Goal: Task Accomplishment & Management: Complete application form

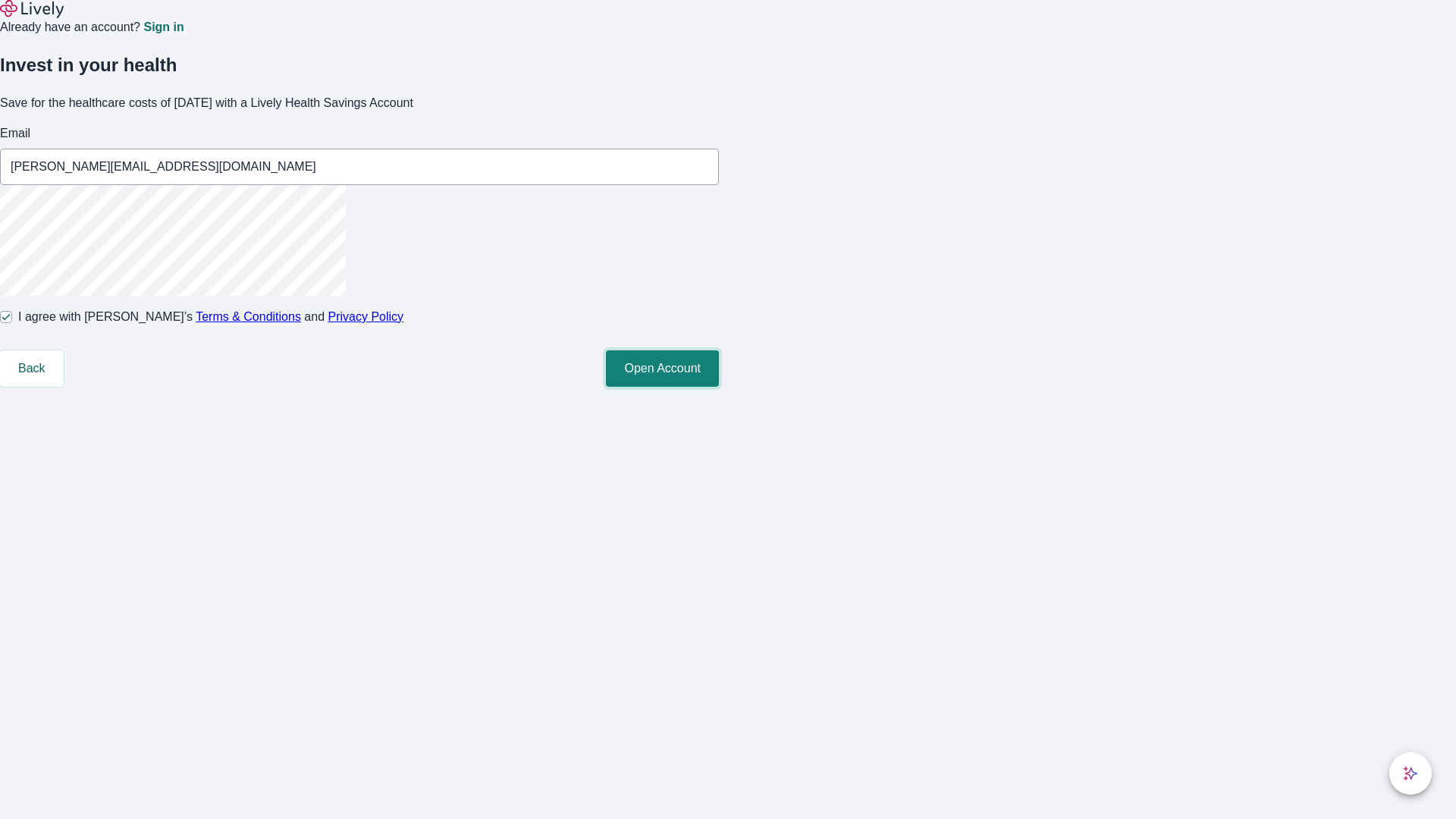
click at [719, 387] on button "Open Account" at bounding box center [662, 368] width 113 height 36
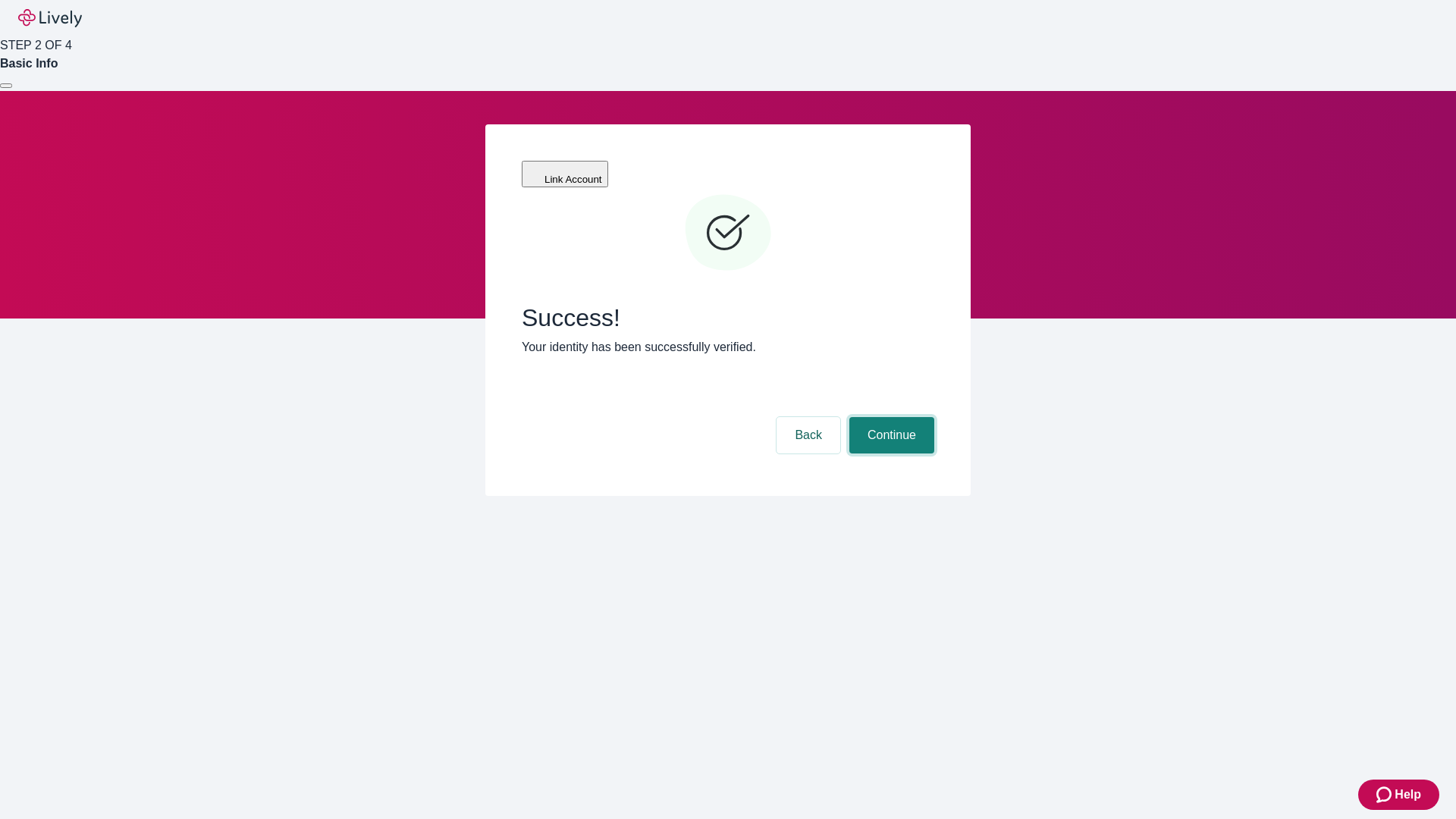
click at [890, 417] on button "Continue" at bounding box center [891, 434] width 85 height 36
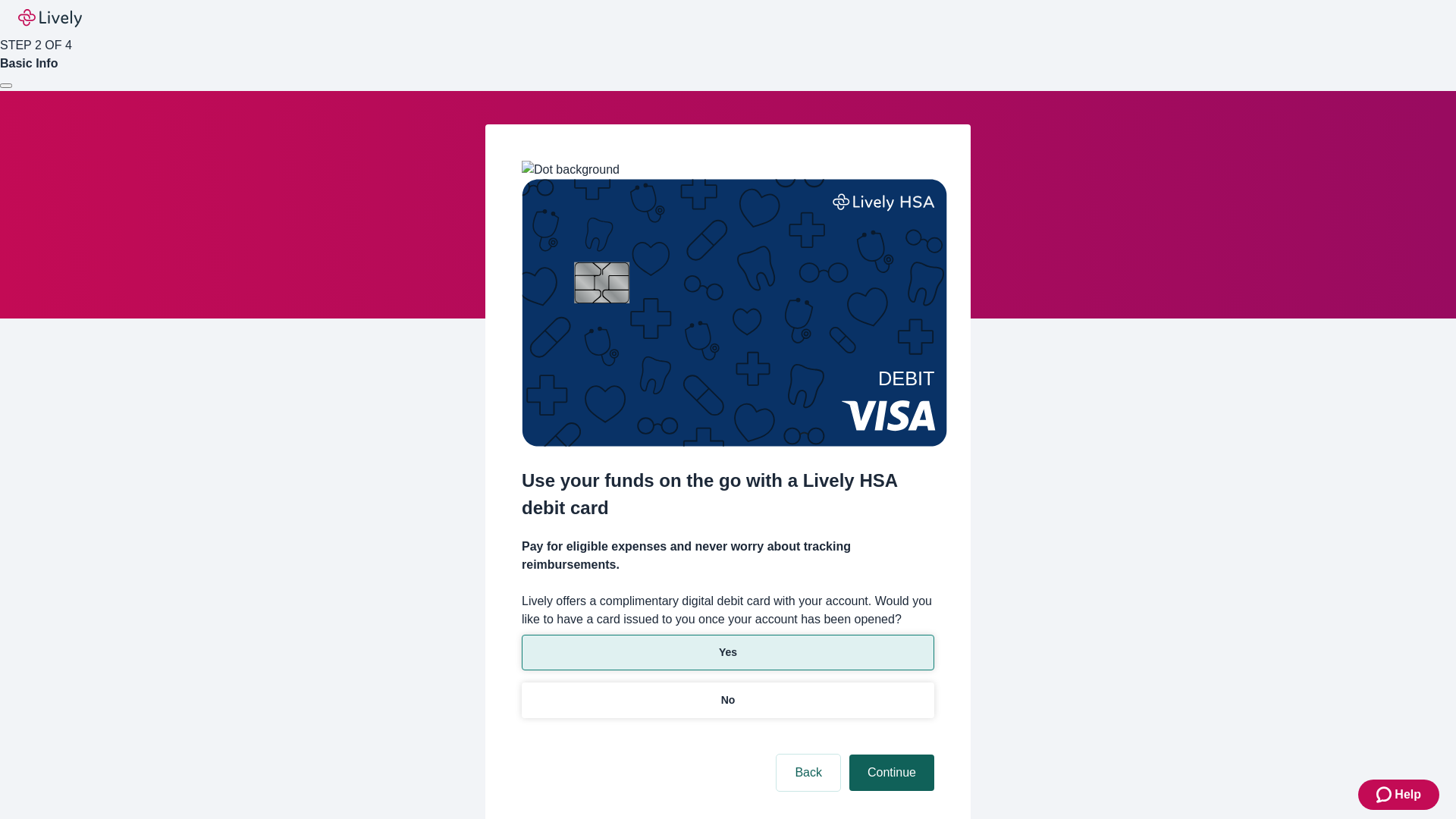
click at [728, 693] on p "No" at bounding box center [728, 700] width 15 height 16
click at [890, 755] on button "Continue" at bounding box center [891, 772] width 85 height 36
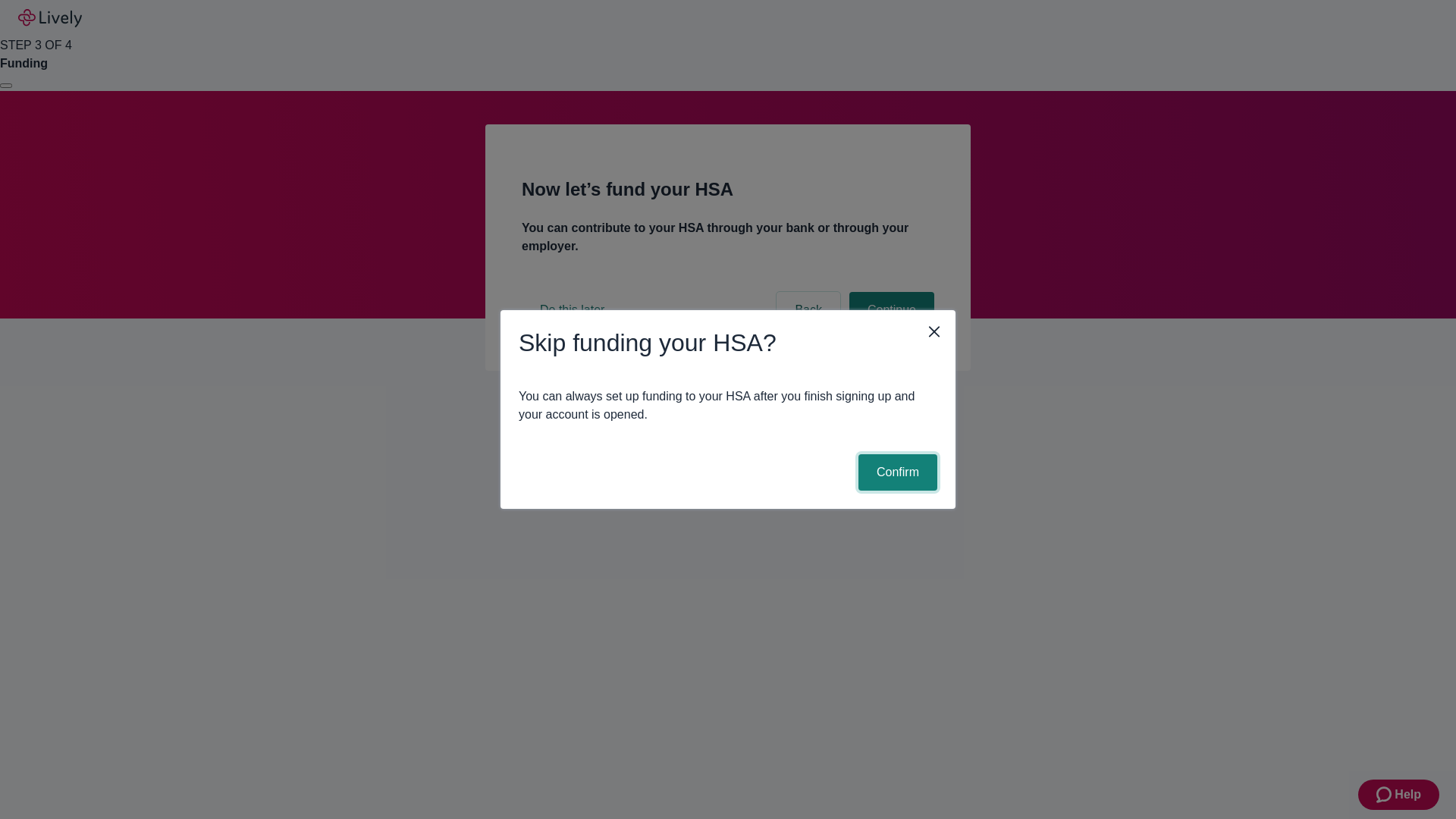
click at [896, 472] on button "Confirm" at bounding box center [897, 472] width 79 height 36
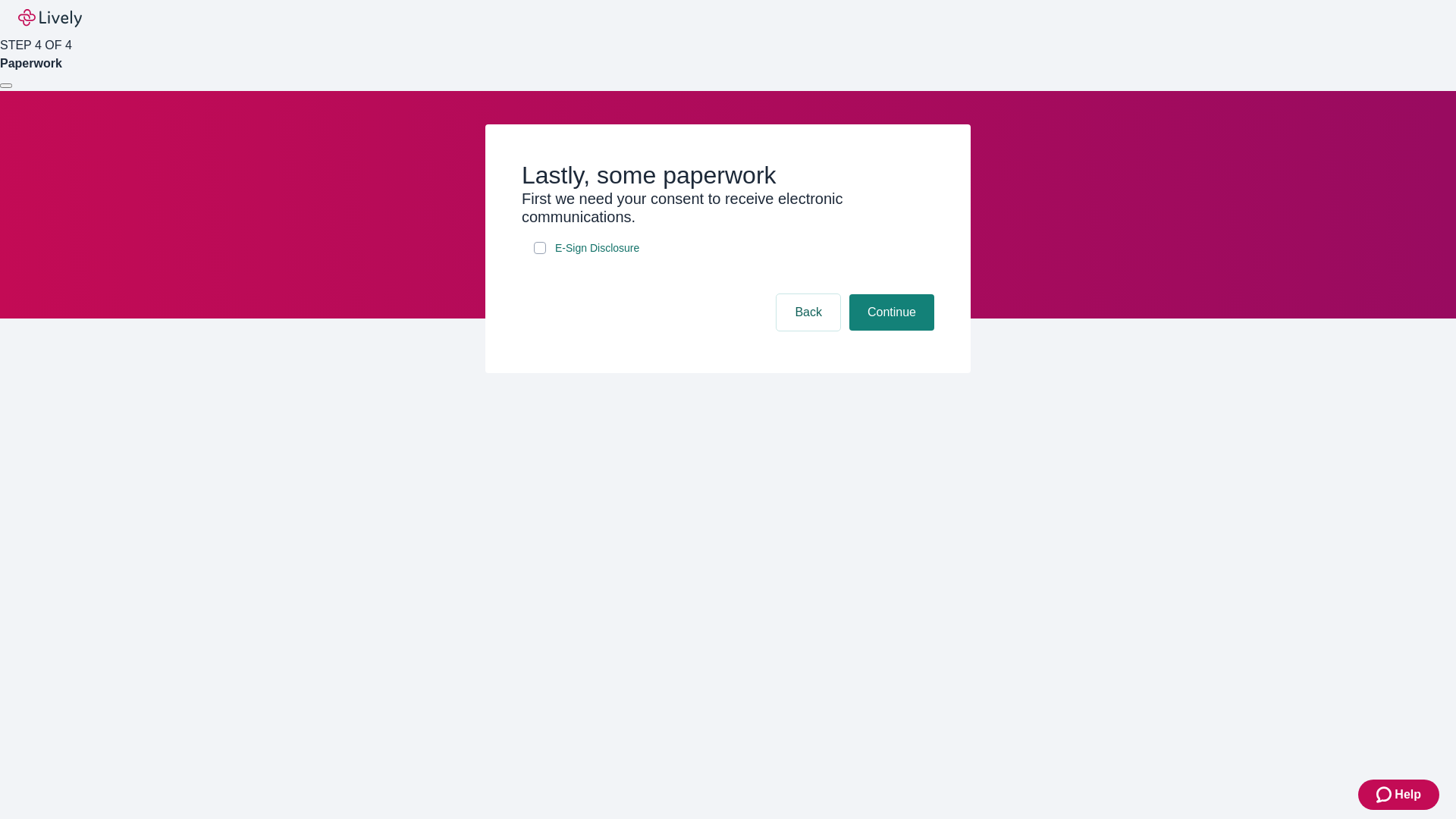
click at [540, 255] on input "E-Sign Disclosure" at bounding box center [540, 248] width 12 height 12
checkbox input "true"
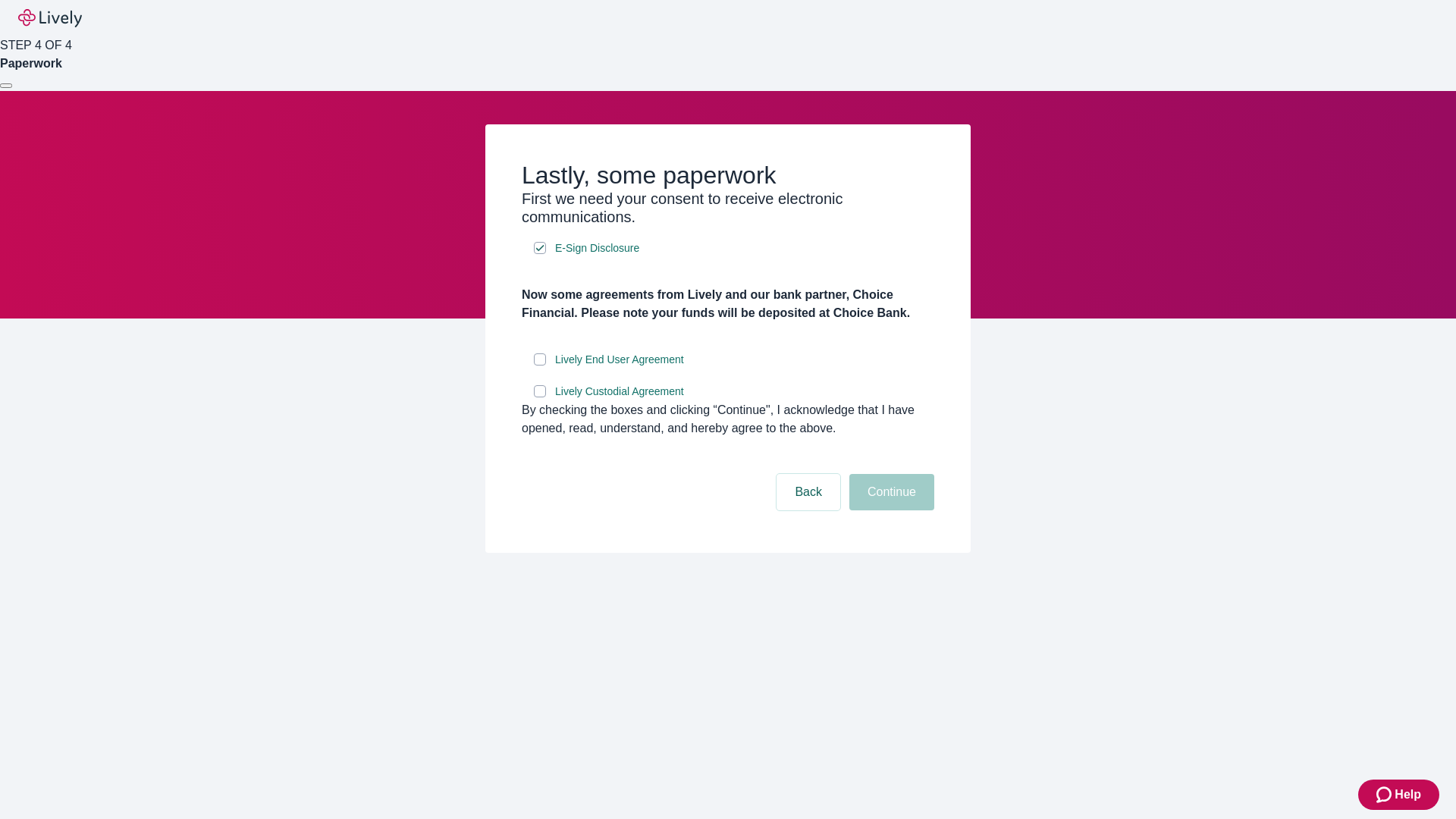
click at [540, 365] on input "Lively End User Agreement" at bounding box center [540, 359] width 12 height 12
checkbox input "true"
click at [540, 397] on input "Lively Custodial Agreement" at bounding box center [540, 392] width 12 height 12
checkbox input "true"
click at [890, 510] on button "Continue" at bounding box center [891, 492] width 85 height 36
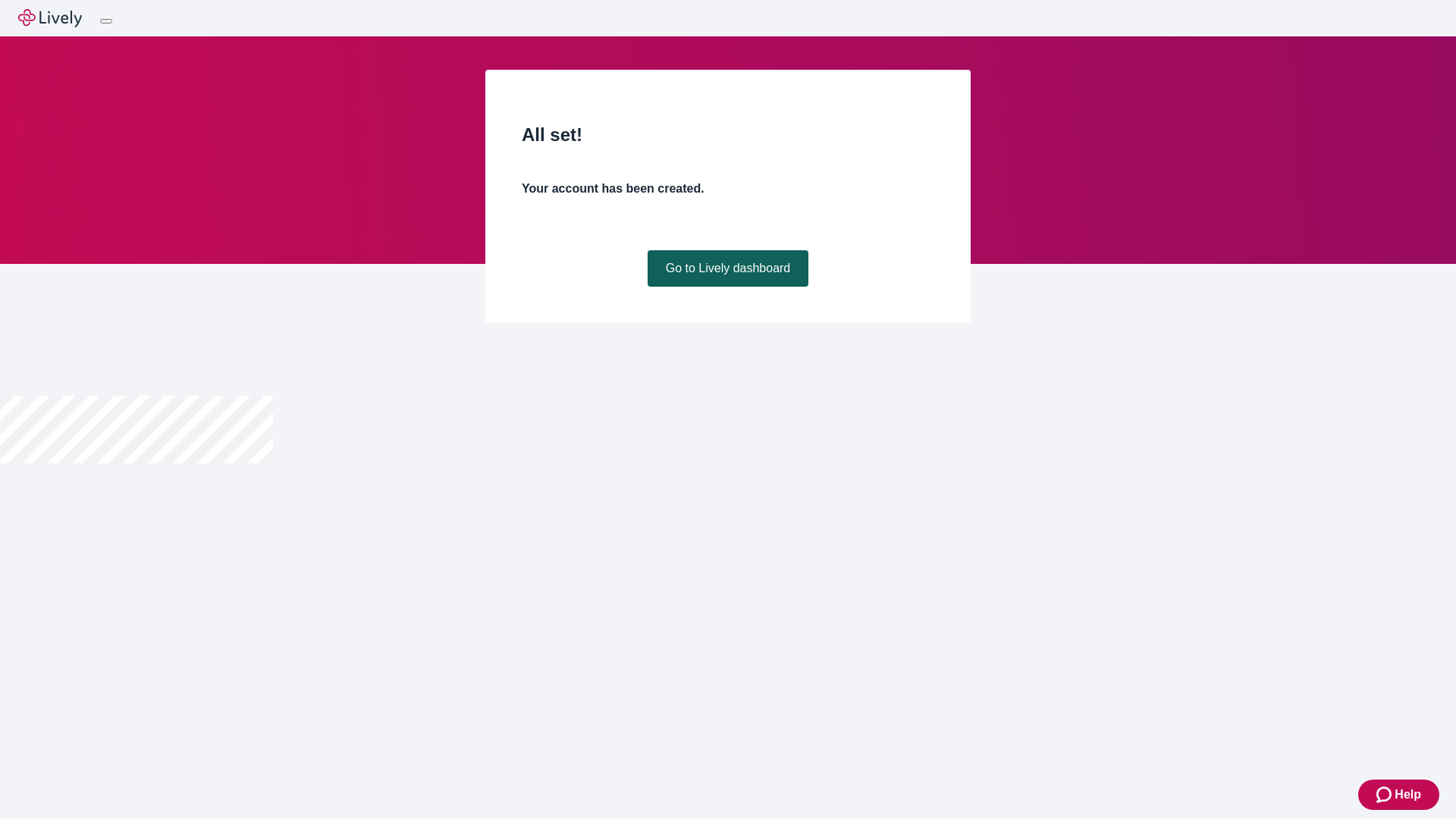
click at [728, 287] on link "Go to Lively dashboard" at bounding box center [728, 268] width 161 height 36
